Goal: Information Seeking & Learning: Learn about a topic

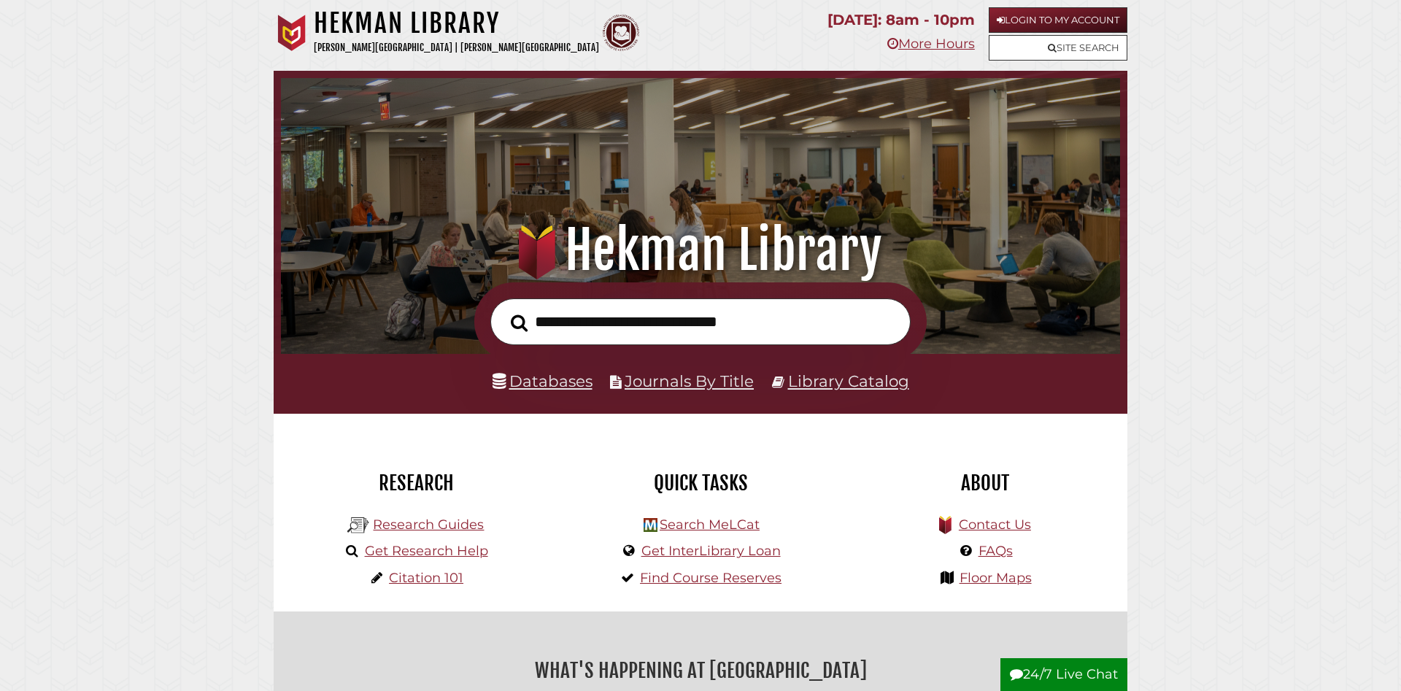
scroll to position [277, 832]
click at [1008, 18] on link "Login to My Account" at bounding box center [1058, 20] width 139 height 26
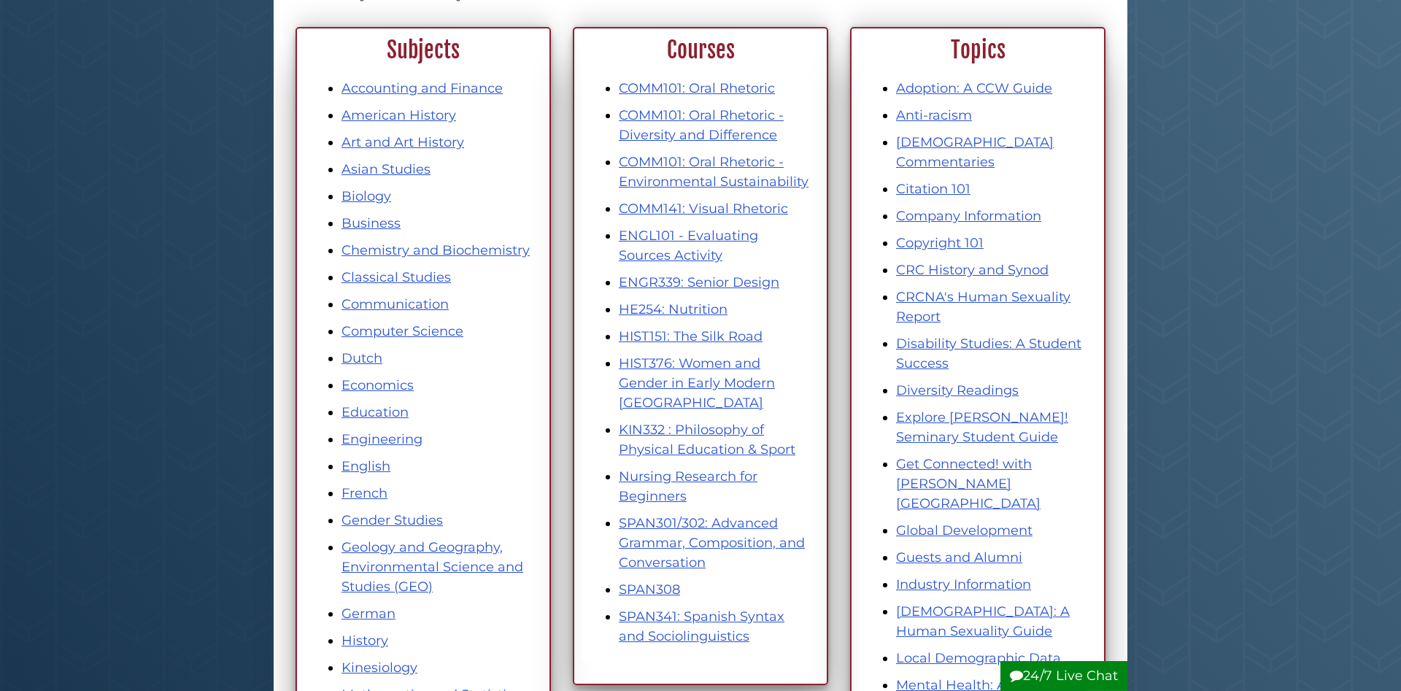
scroll to position [223, 0]
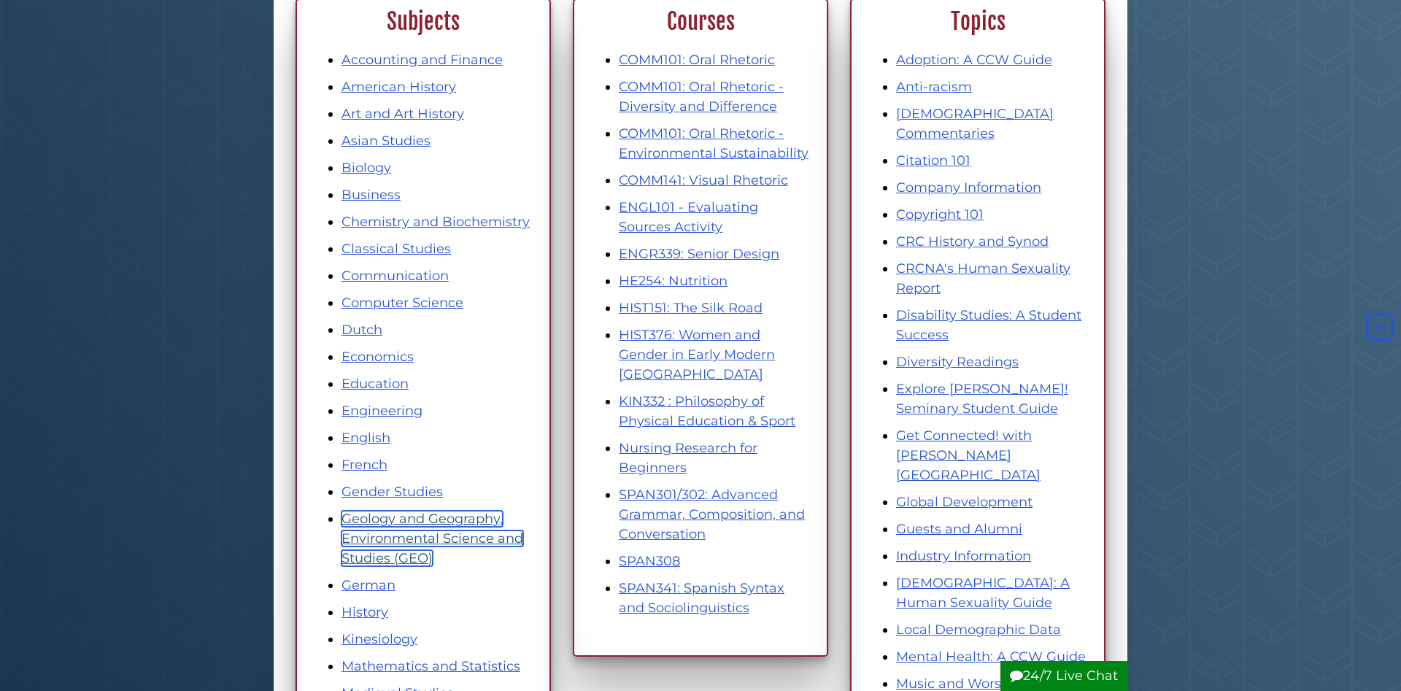
click at [486, 546] on link "Geology and Geography, Environmental Science and Studies (GEO)" at bounding box center [433, 538] width 182 height 55
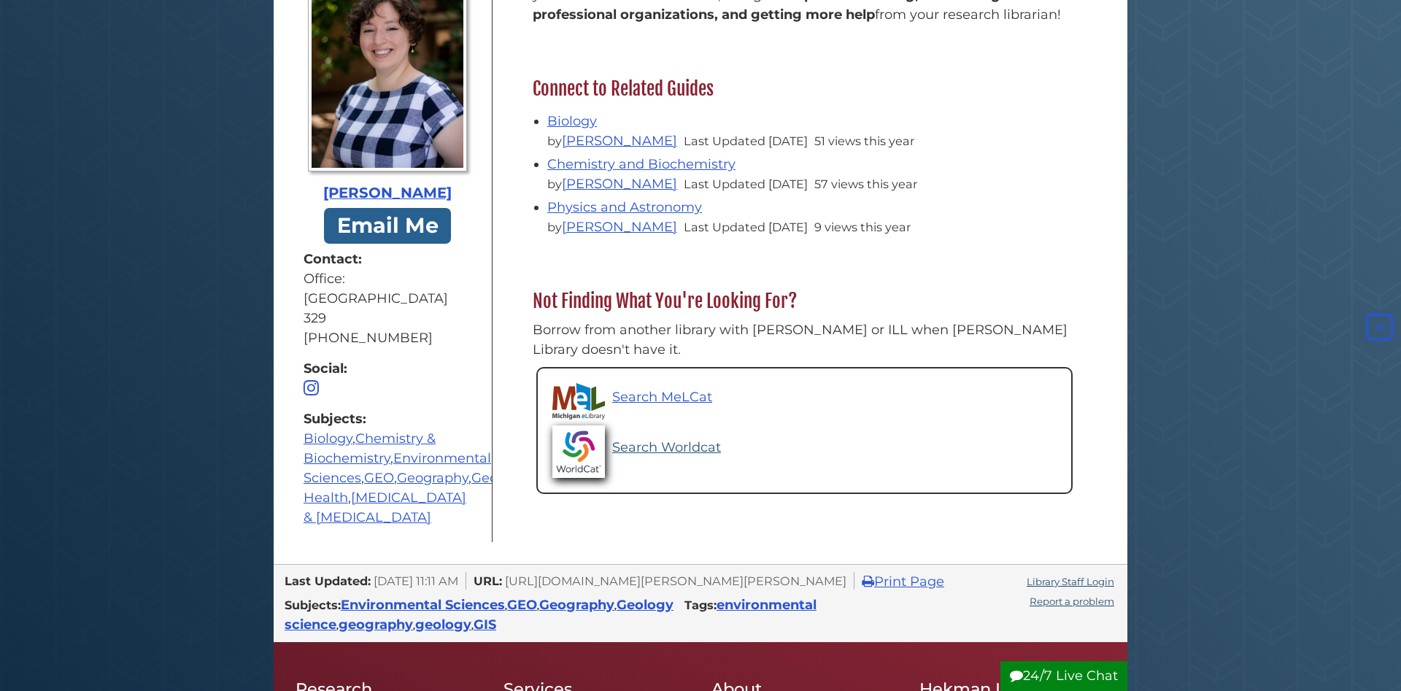
scroll to position [447, 0]
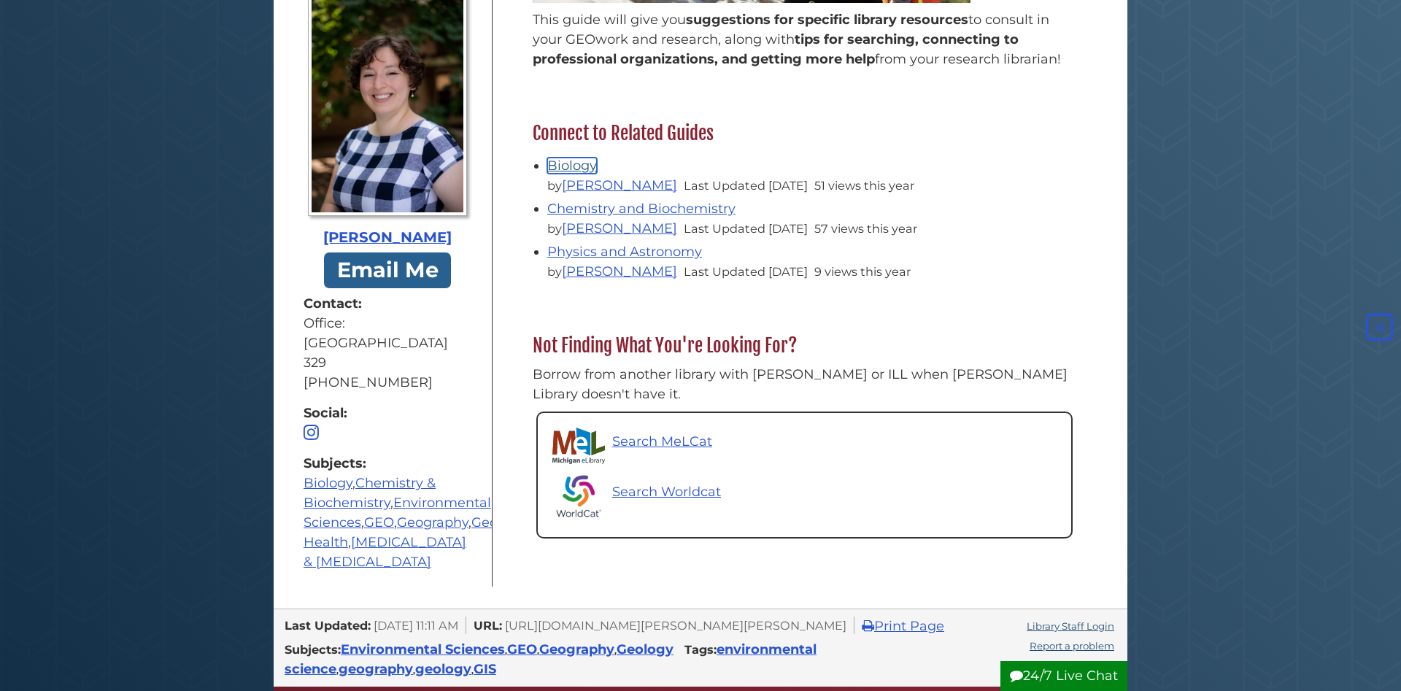
click at [573, 164] on link "Biology" at bounding box center [572, 166] width 50 height 16
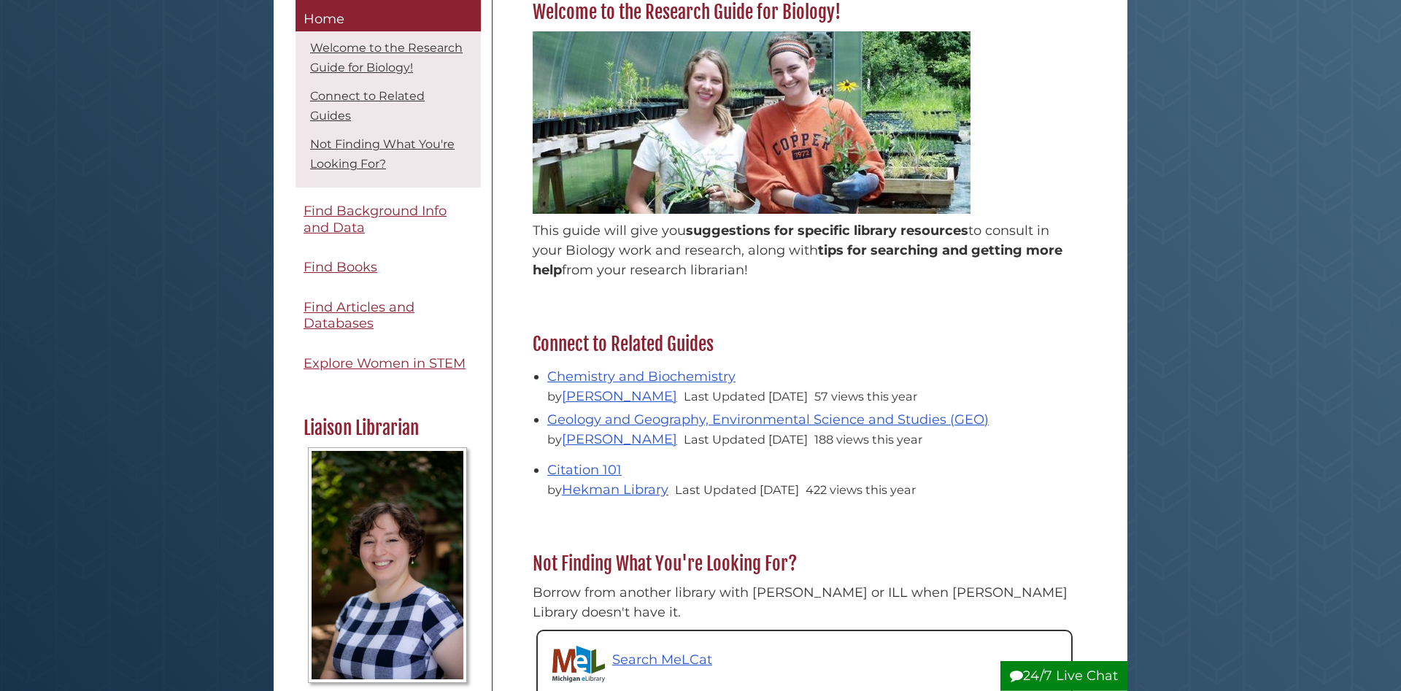
scroll to position [223, 0]
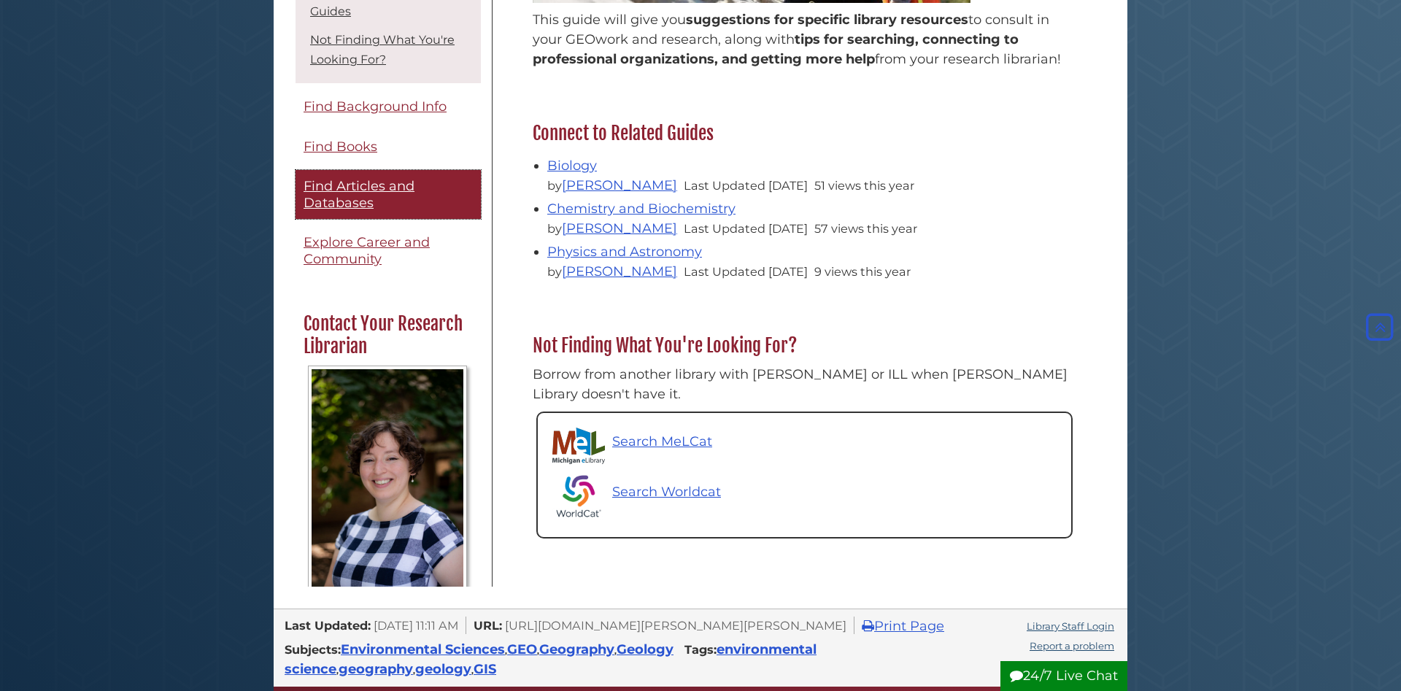
click at [344, 181] on span "Find Articles and Databases" at bounding box center [359, 194] width 111 height 33
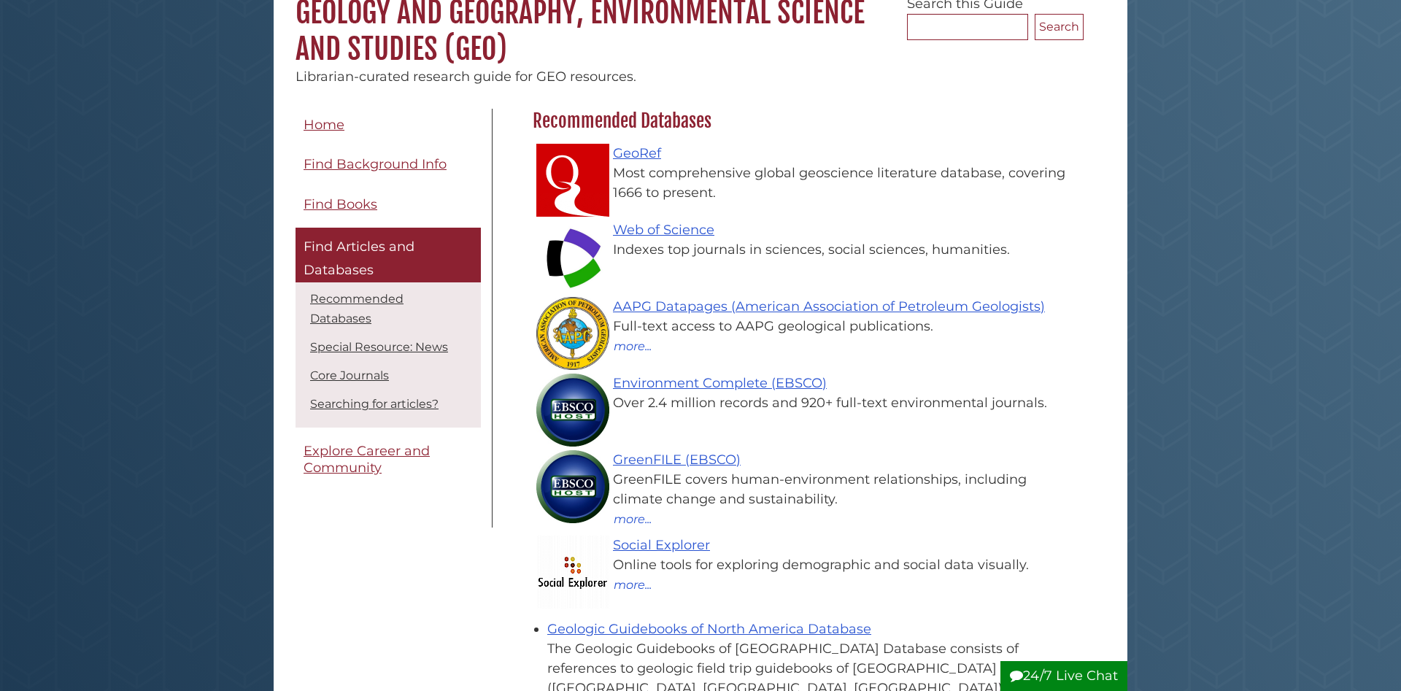
scroll to position [139, 558]
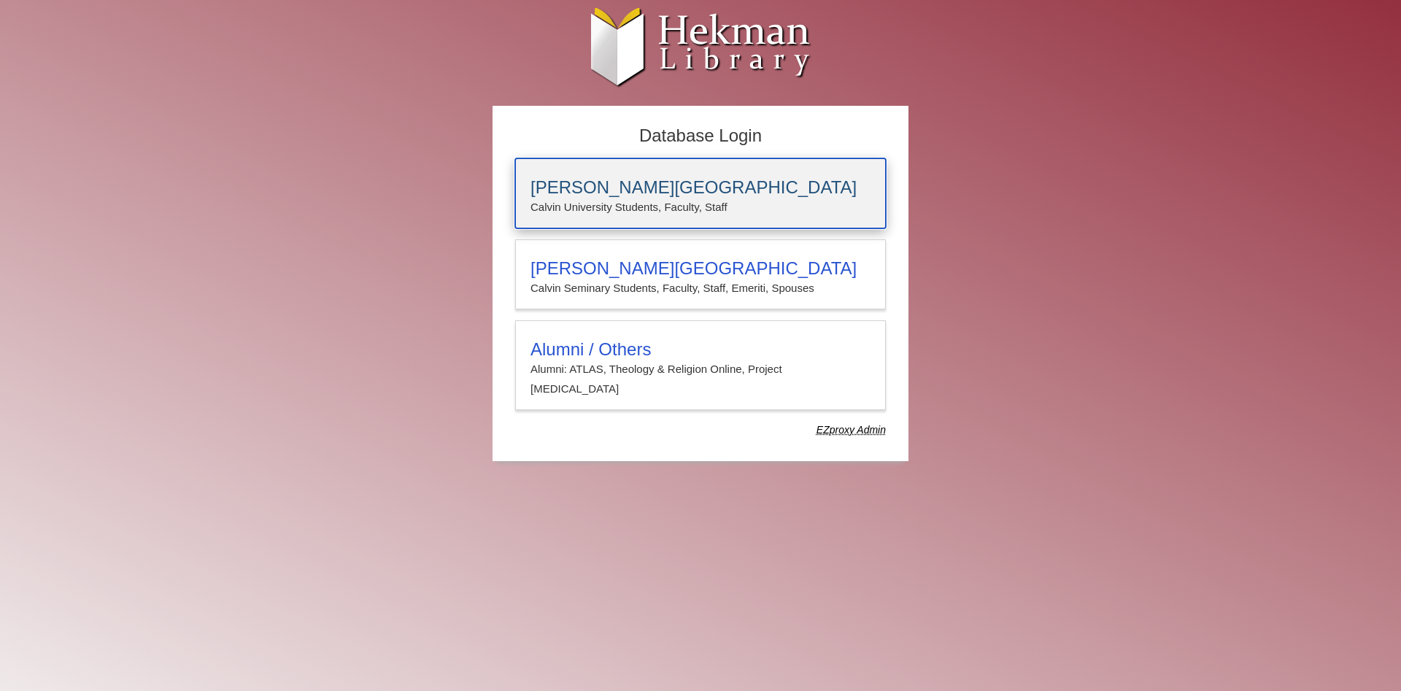
click at [760, 175] on div "[PERSON_NAME][GEOGRAPHIC_DATA] [PERSON_NAME] University Students, Faculty, Staff" at bounding box center [700, 193] width 371 height 70
